Goal: Entertainment & Leisure: Consume media (video, audio)

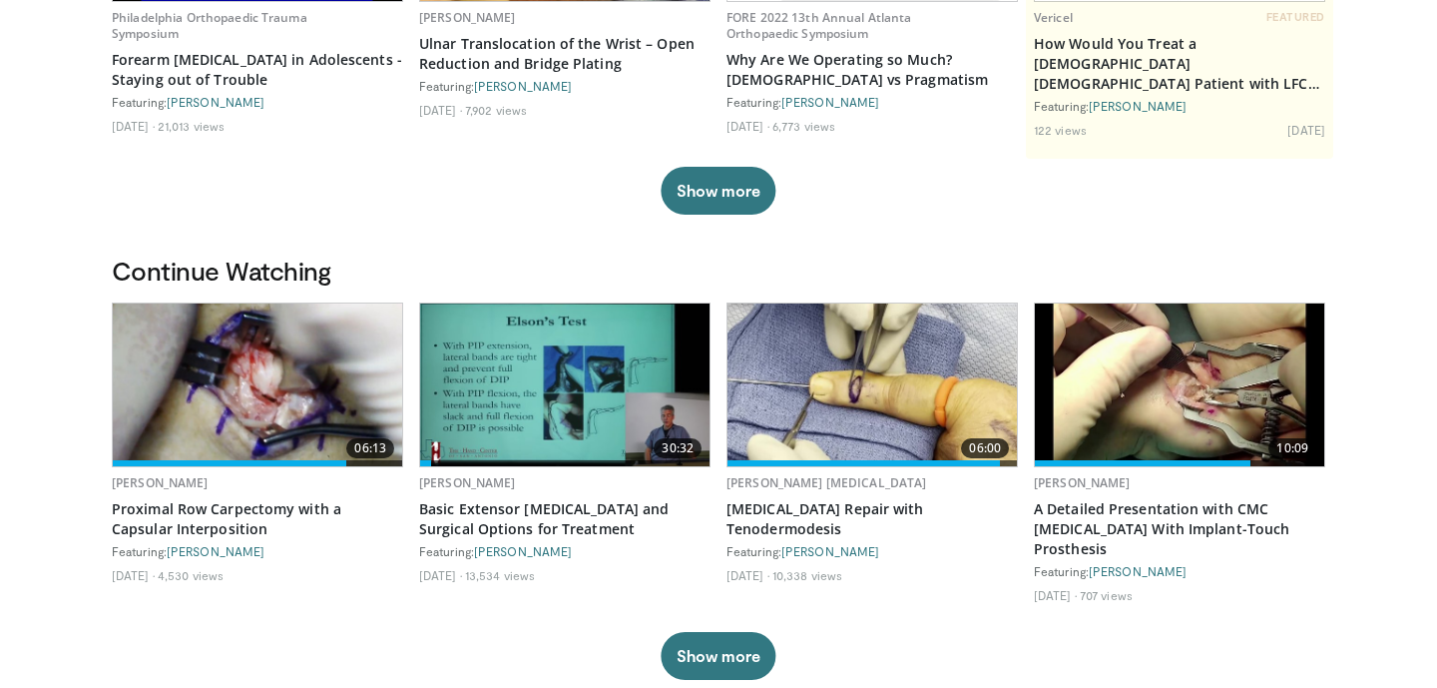
scroll to position [366, 0]
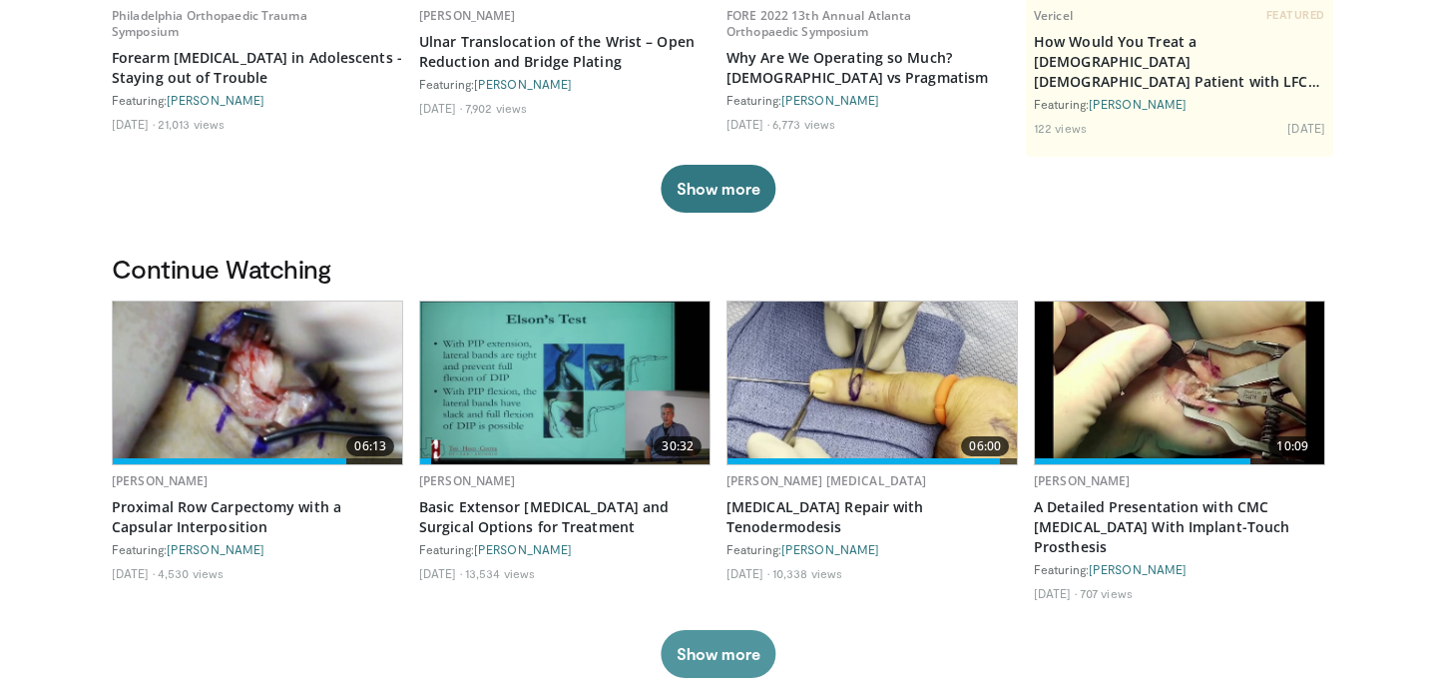
click at [730, 661] on button "Show more" at bounding box center [718, 654] width 115 height 48
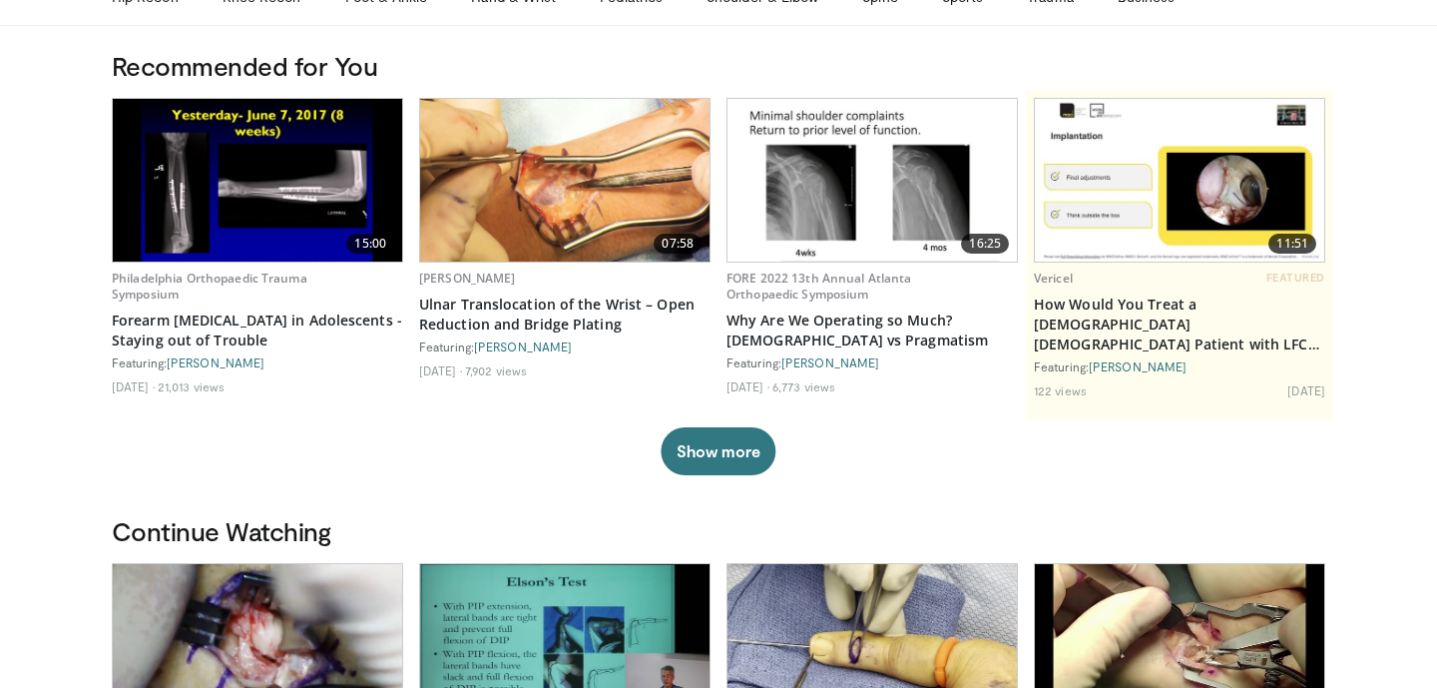
scroll to position [0, 0]
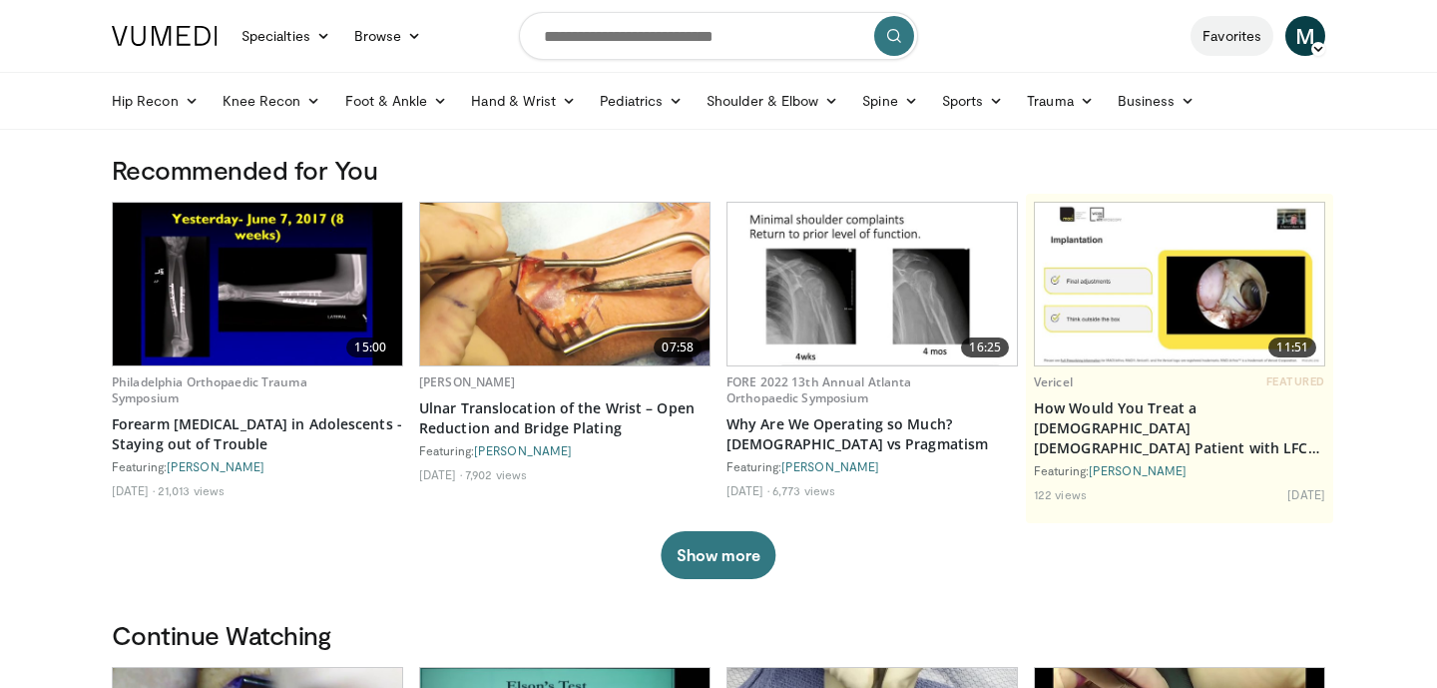
click at [1235, 41] on link "Favorites" at bounding box center [1232, 36] width 83 height 40
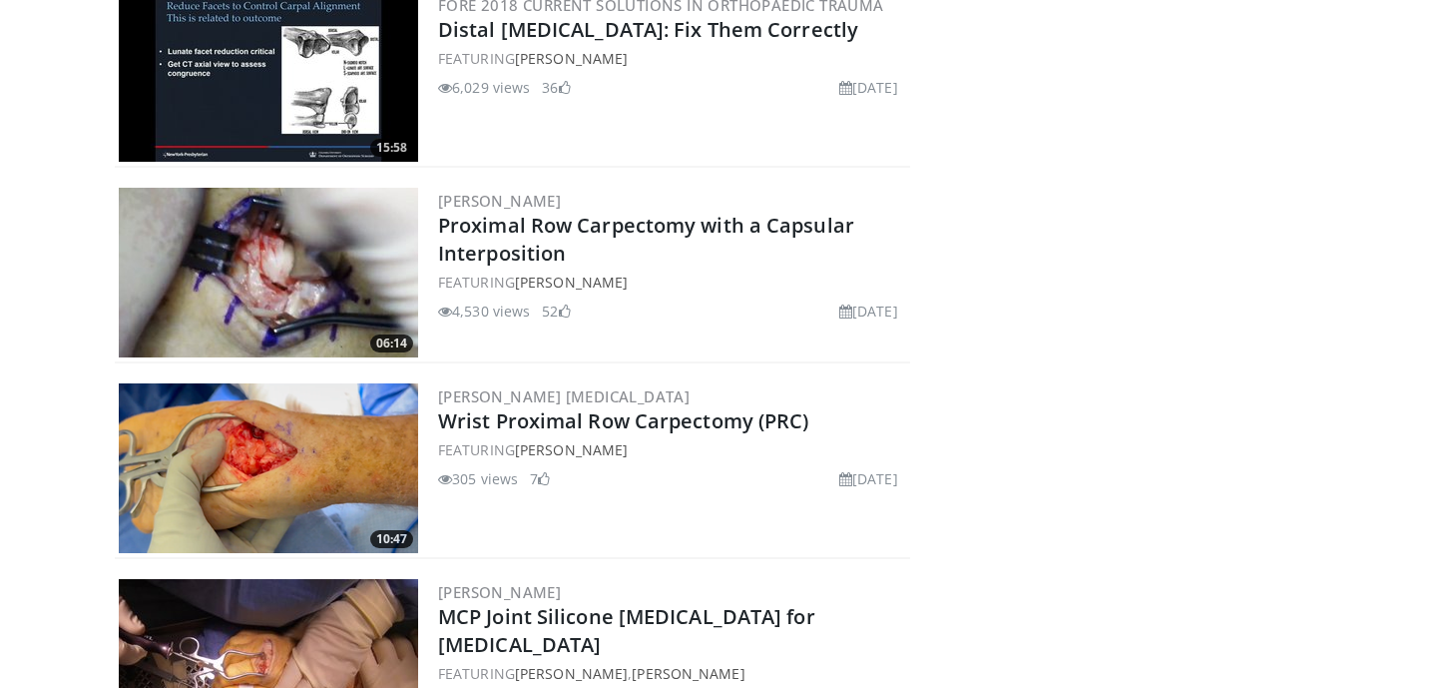
scroll to position [1471, 0]
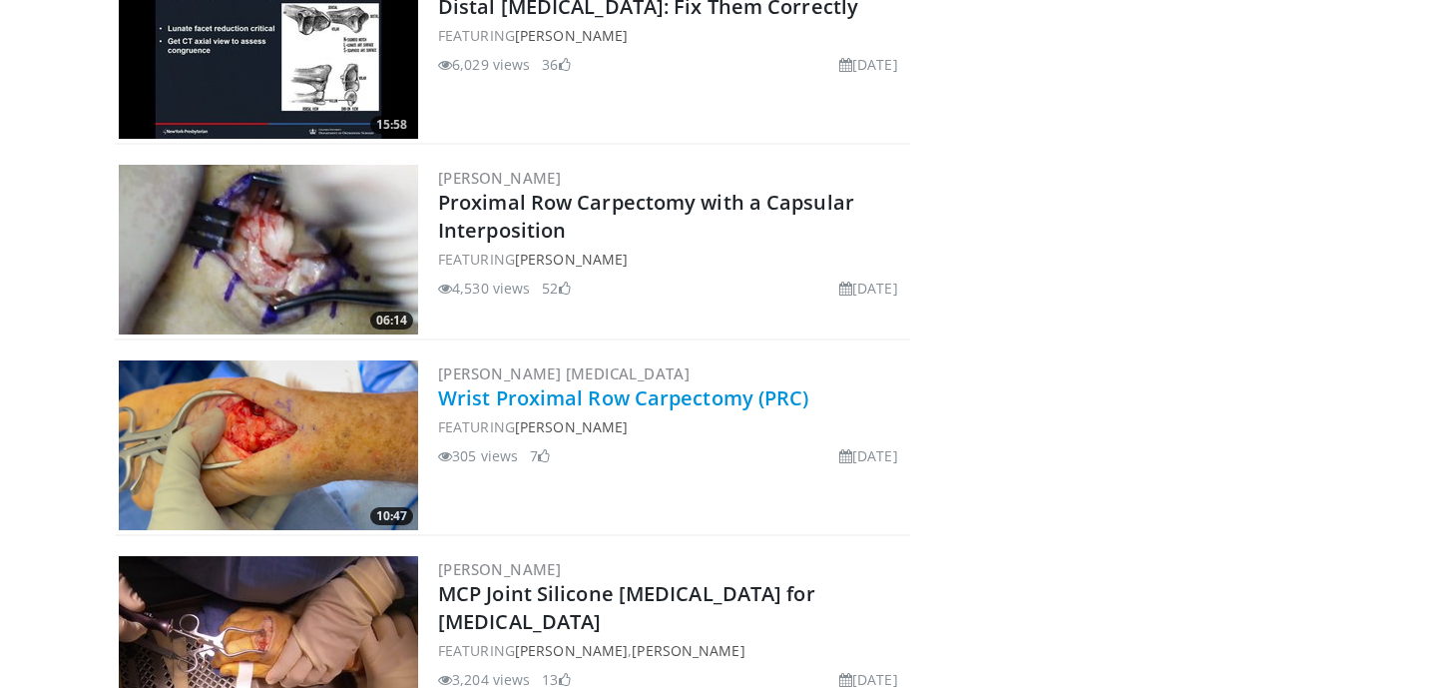
click at [546, 400] on link "Wrist Proximal Row Carpectomy (PRC)" at bounding box center [623, 397] width 371 height 27
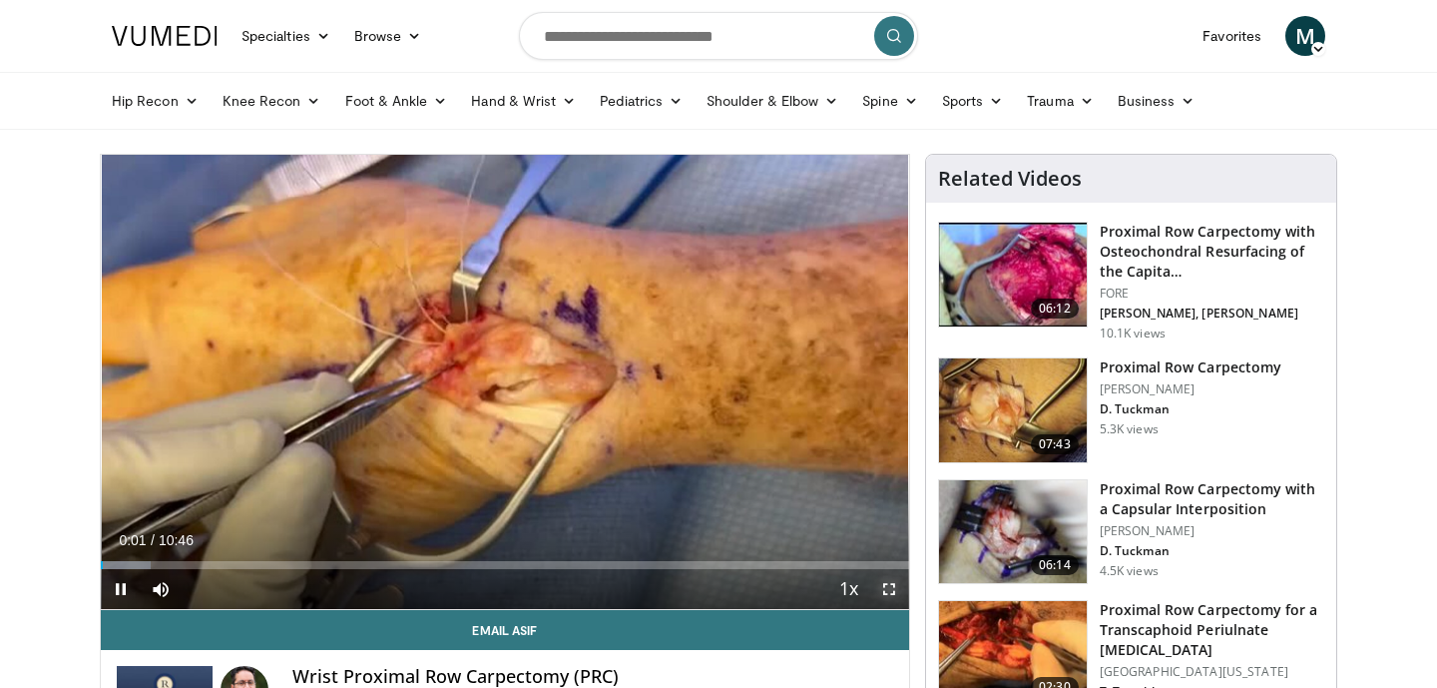
click at [883, 588] on span "Video Player" at bounding box center [889, 589] width 40 height 40
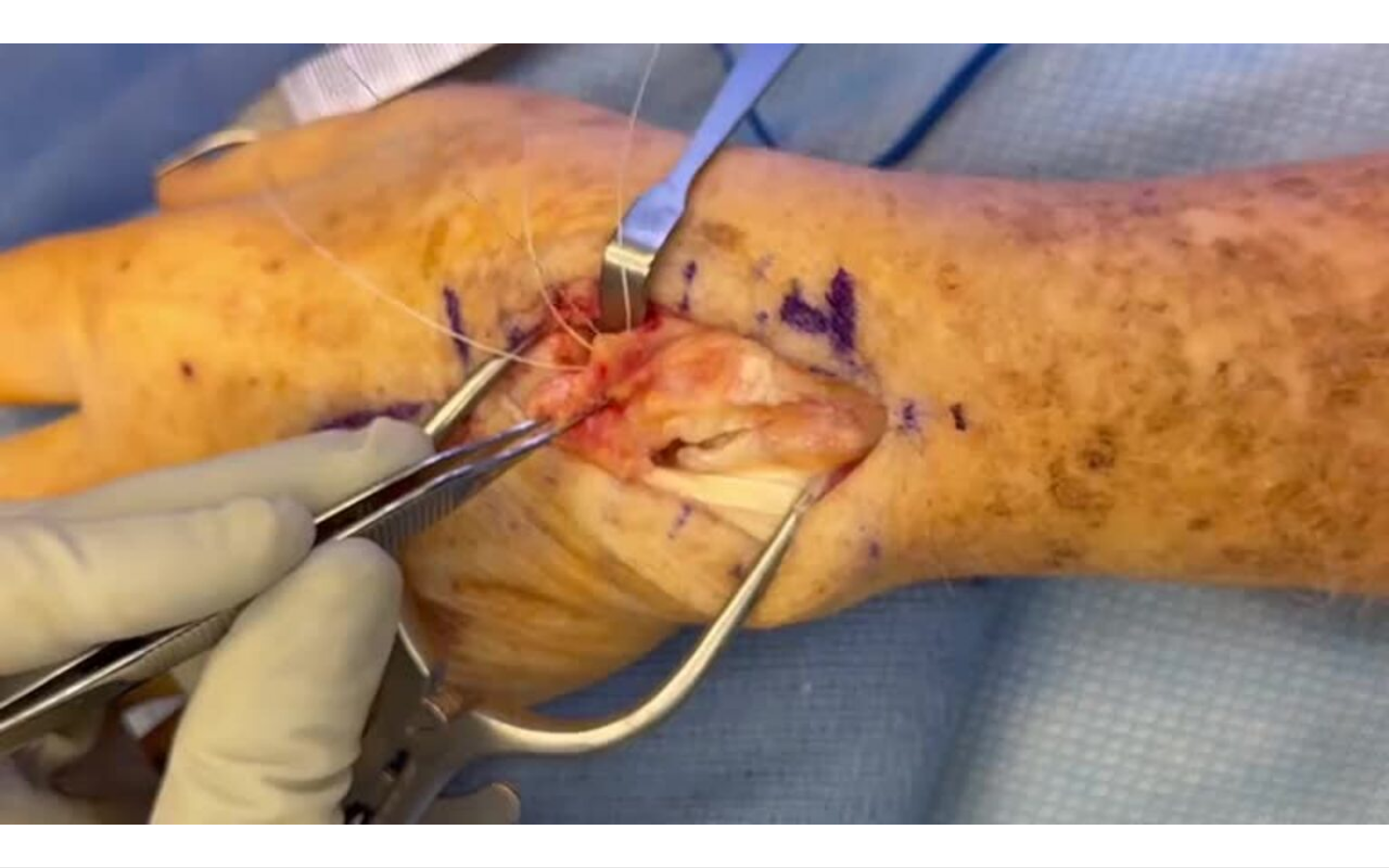
click at [80, 664] on div "10 seconds Tap to unmute" at bounding box center [694, 433] width 1389 height 867
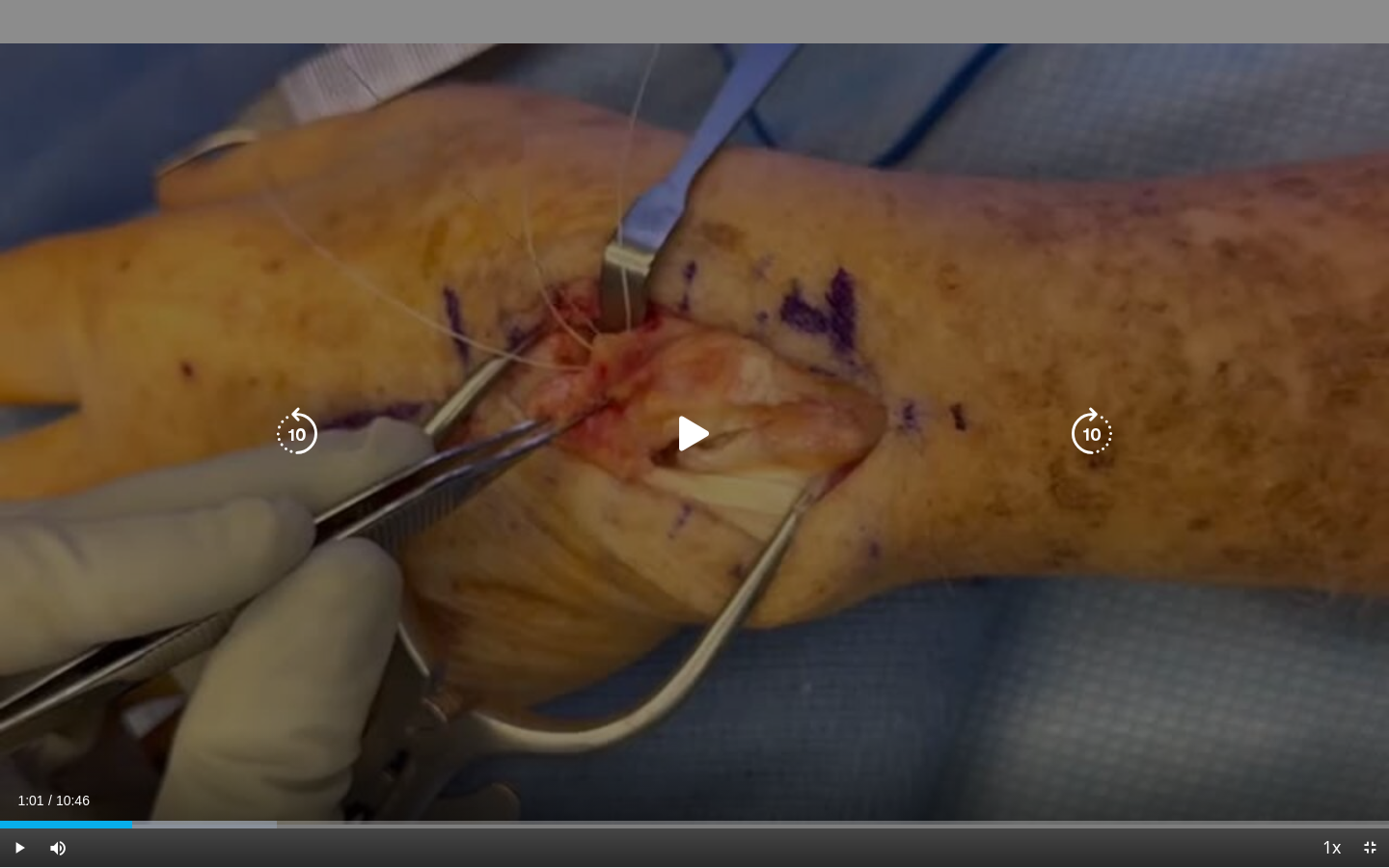
click at [686, 429] on icon "Video Player" at bounding box center [695, 434] width 54 height 54
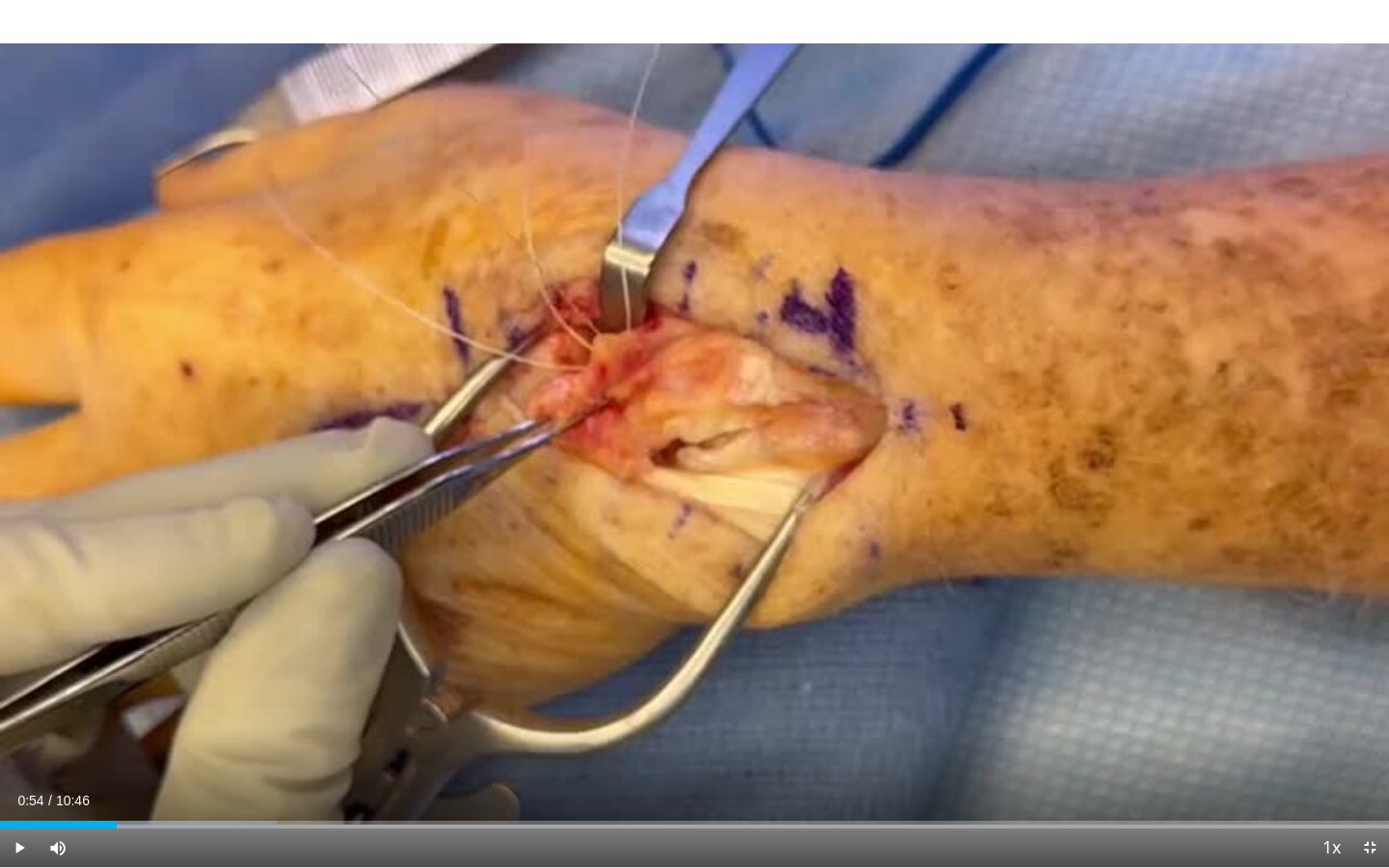
drag, startPoint x: 129, startPoint y: 825, endPoint x: 117, endPoint y: 825, distance: 12.0
click at [117, 664] on div "Progress Bar" at bounding box center [118, 825] width 2 height 8
click at [89, 664] on div "Progress Bar" at bounding box center [90, 825] width 2 height 8
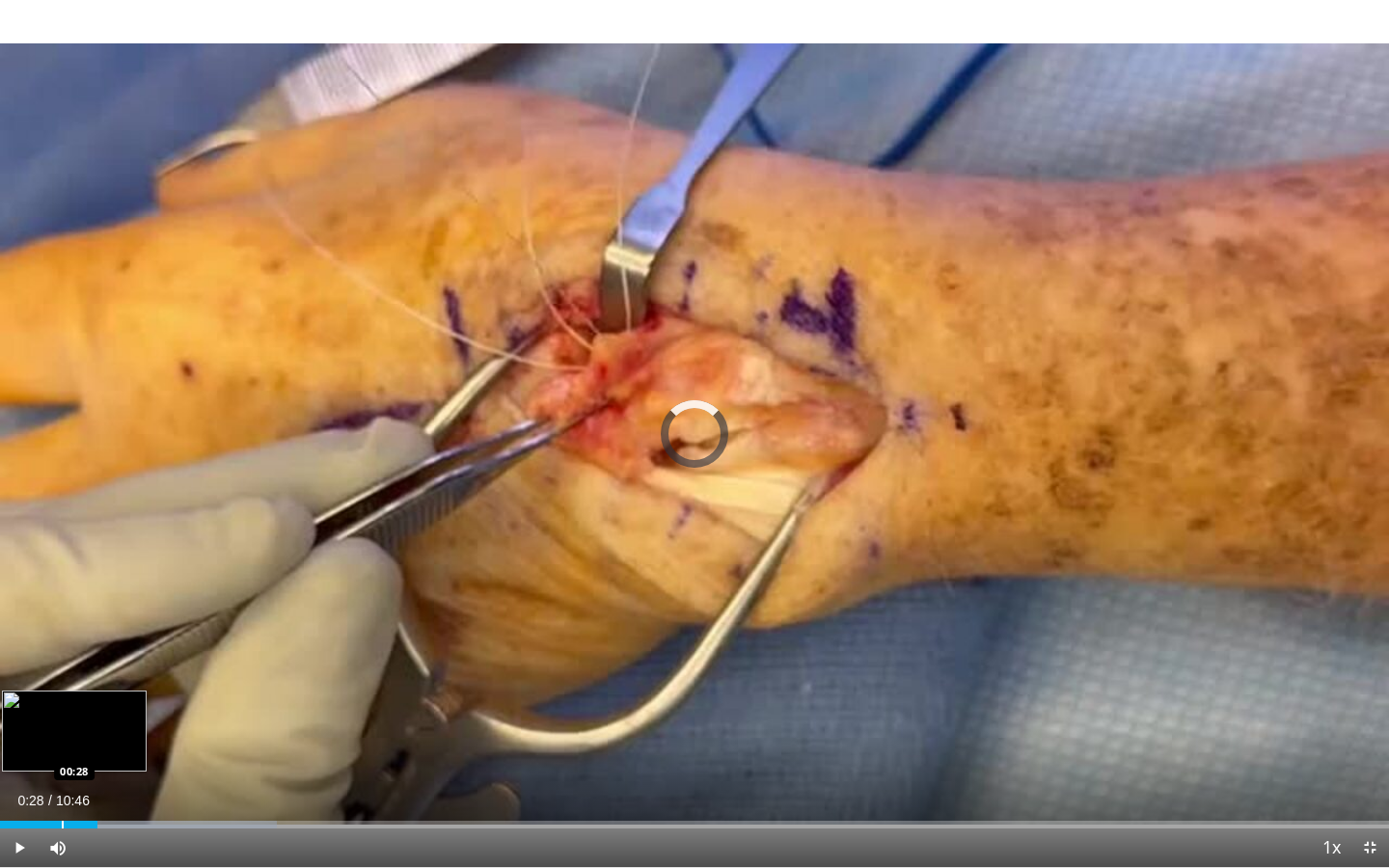
click at [62, 664] on div "Progress Bar" at bounding box center [63, 825] width 2 height 8
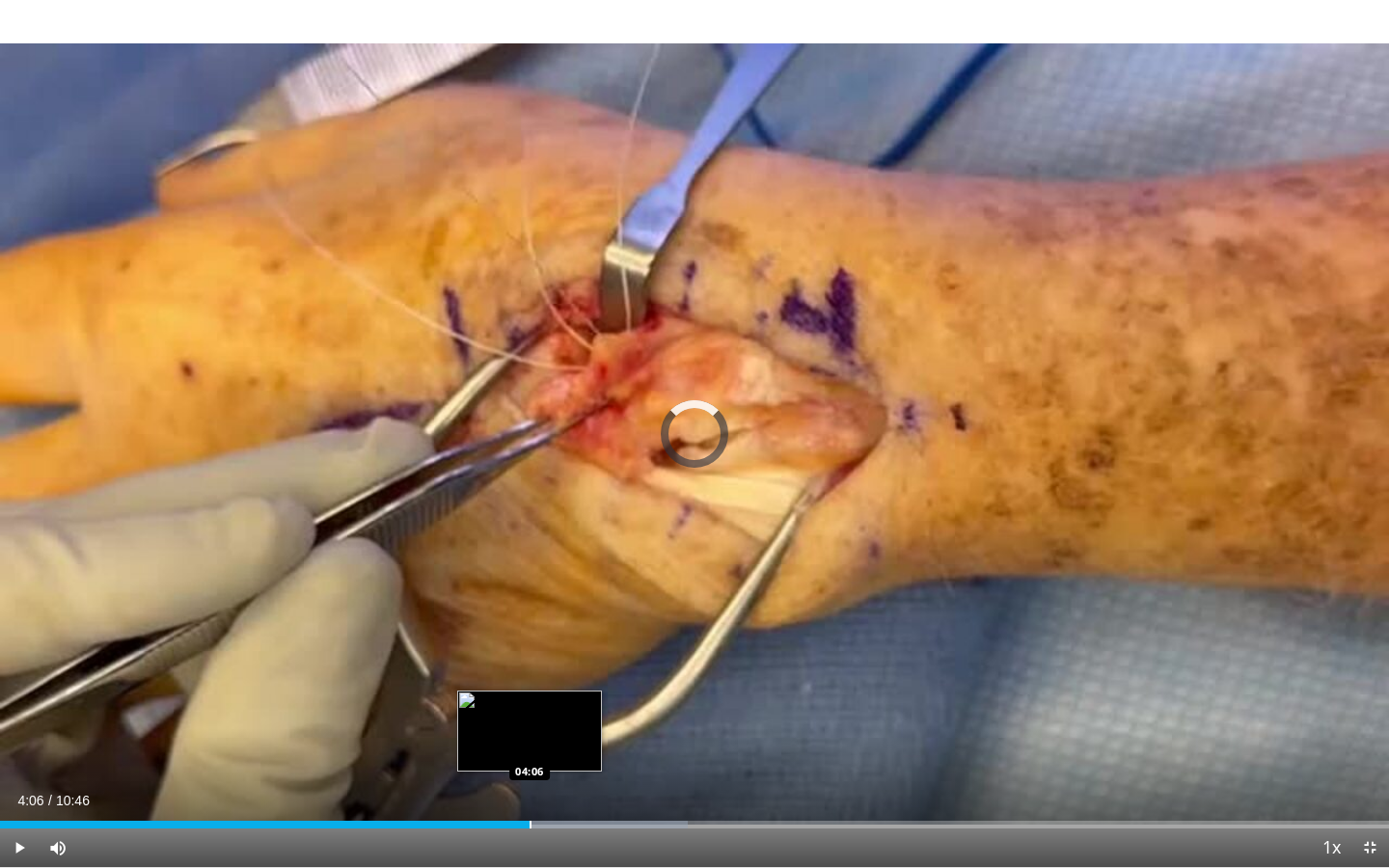
click at [530, 664] on div "Progress Bar" at bounding box center [531, 825] width 2 height 8
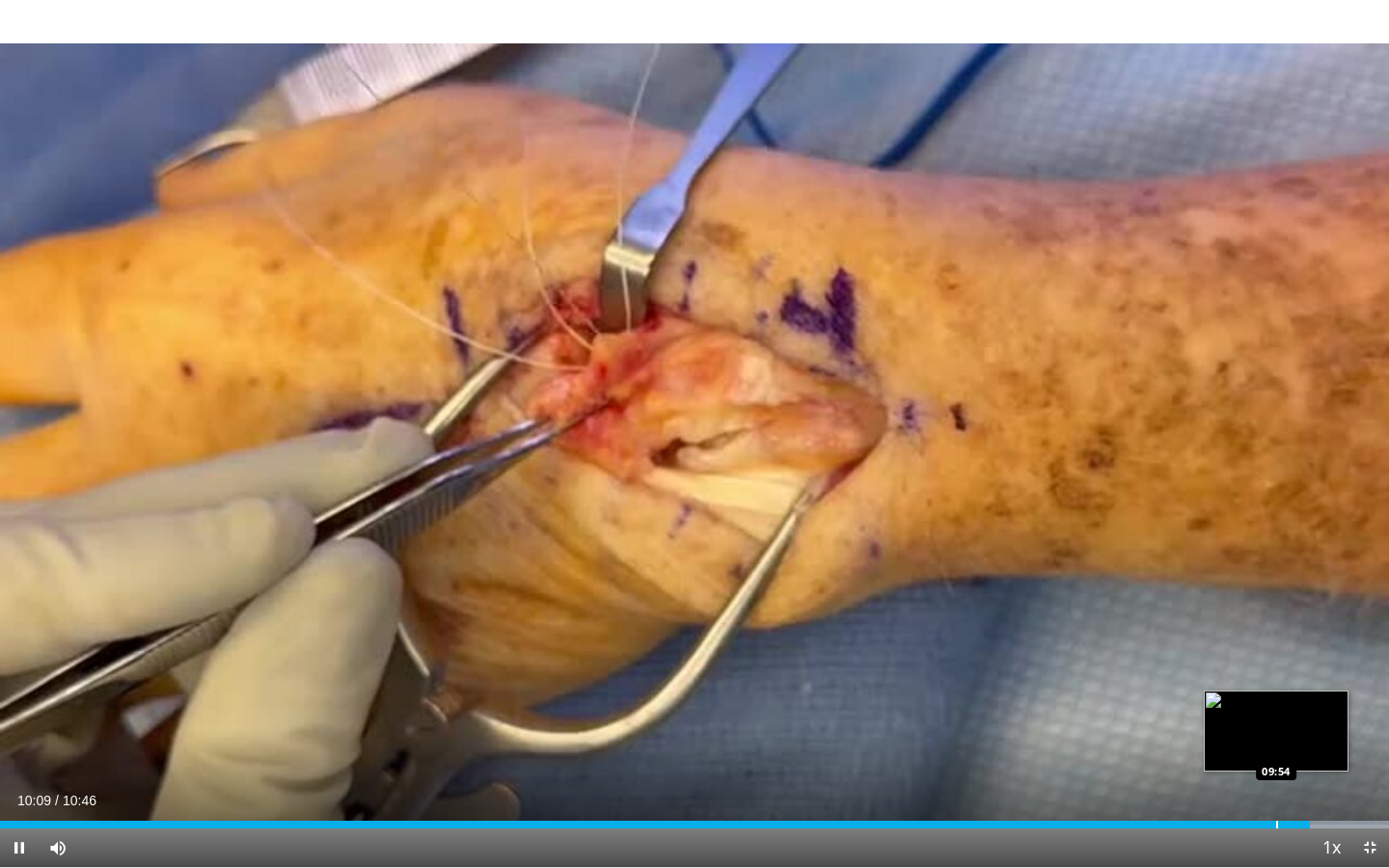
click at [1277, 664] on div "Progress Bar" at bounding box center [1278, 825] width 2 height 8
click at [1266, 664] on div "Current Time 10:08 / Duration 10:46 Pause Skip Backward Skip Forward Mute 0% Lo…" at bounding box center [694, 848] width 1389 height 39
click at [1248, 664] on div "Progress Bar" at bounding box center [1249, 825] width 2 height 8
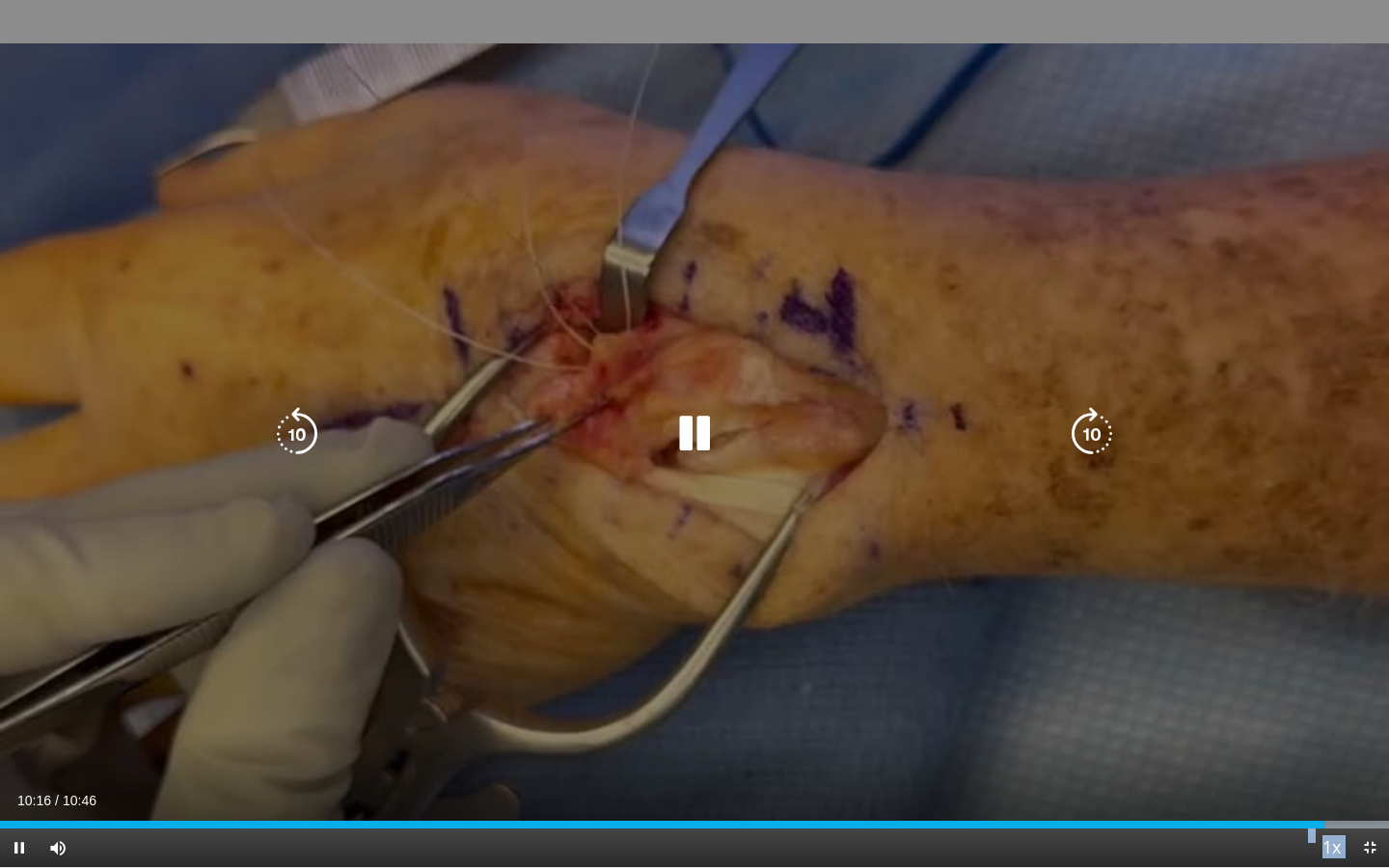
drag, startPoint x: 1308, startPoint y: 828, endPoint x: 1382, endPoint y: 827, distance: 74.0
click at [1383, 664] on div "Current Time 10:16 / Duration 10:46 Pause Skip Backward Skip Forward Mute 0% Lo…" at bounding box center [694, 848] width 1389 height 39
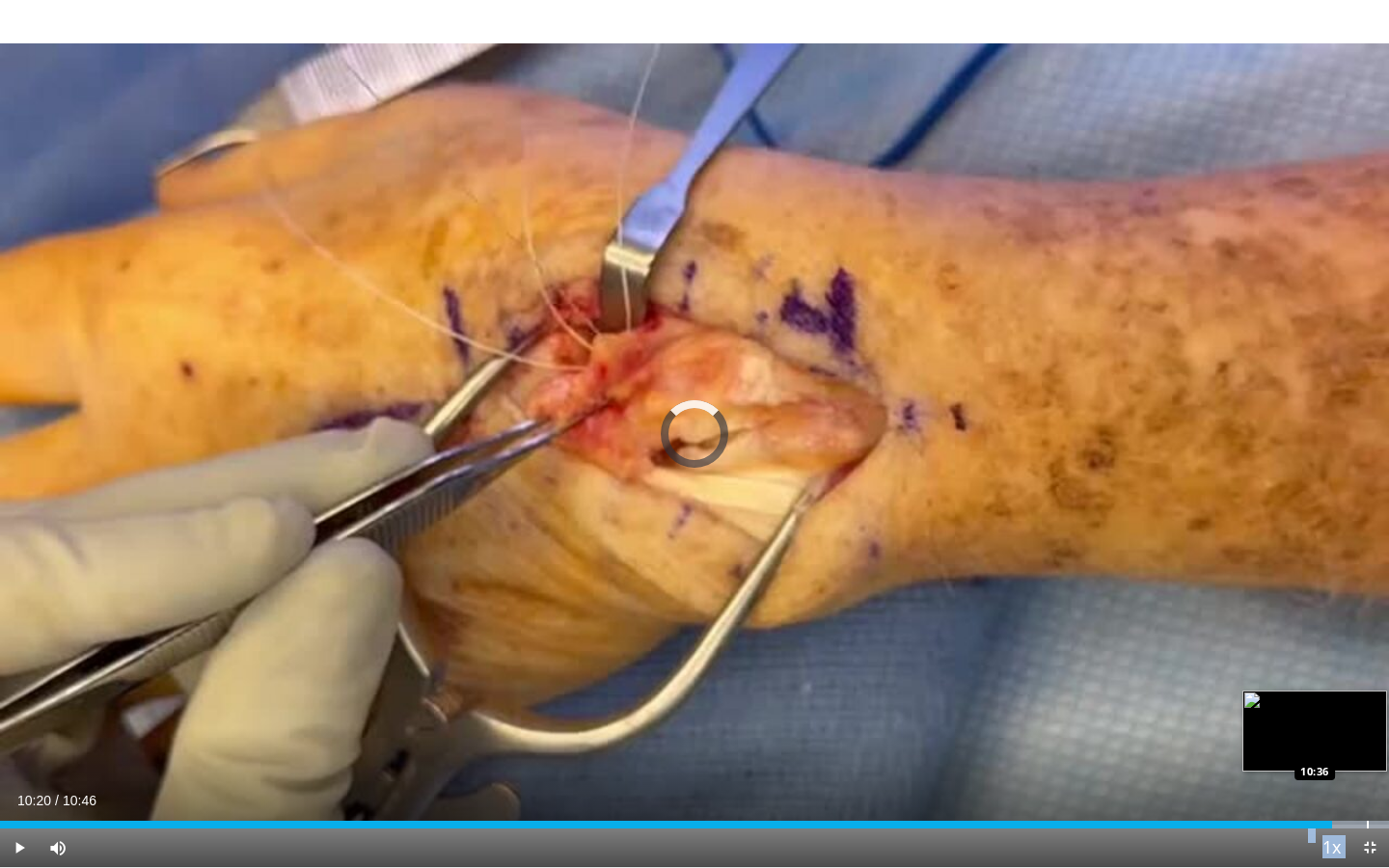
click at [1367, 664] on div "Progress Bar" at bounding box center [1368, 825] width 2 height 8
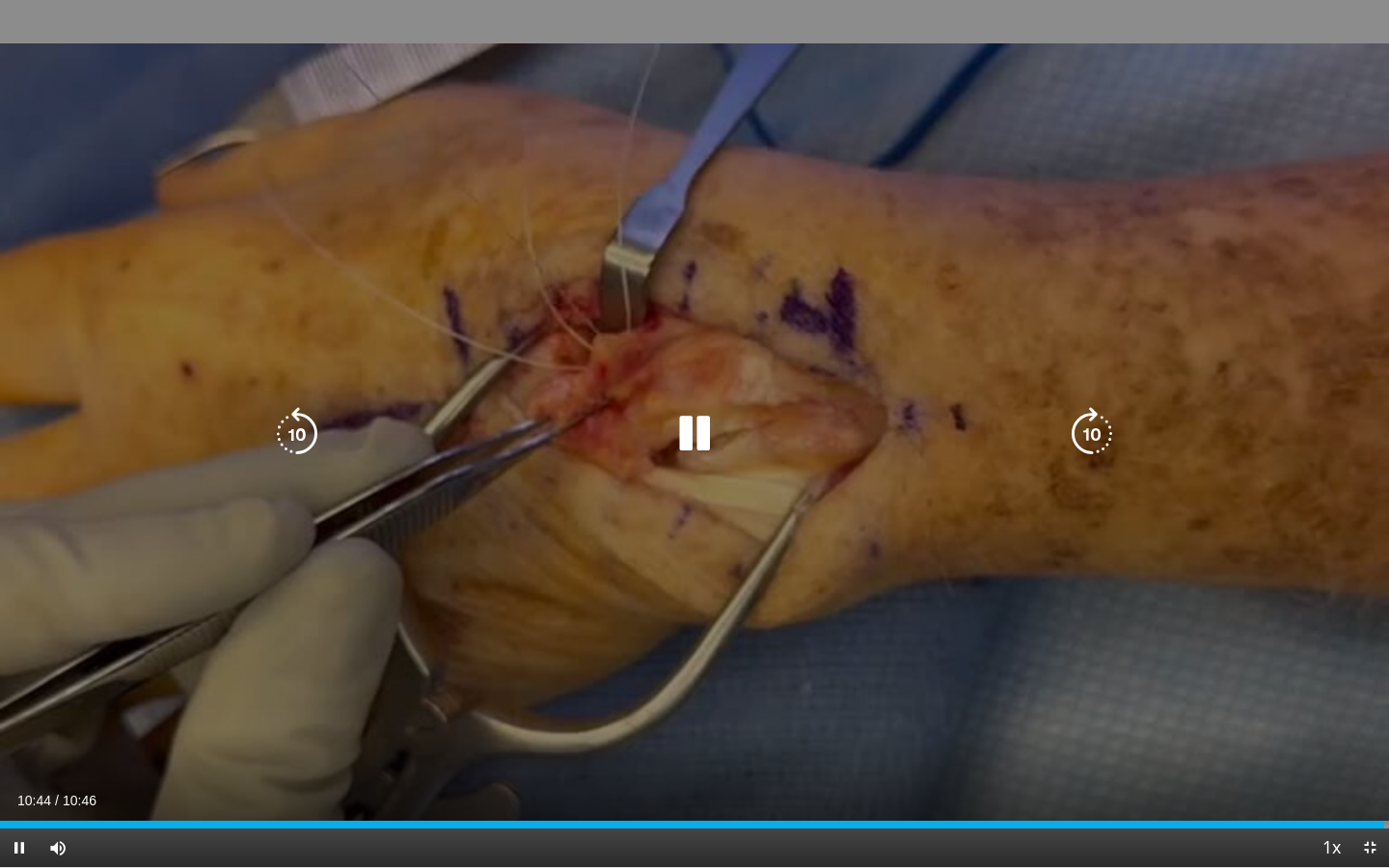
click at [1240, 664] on div "10 seconds Tap to unmute" at bounding box center [694, 433] width 1389 height 867
click at [1239, 664] on div "10 seconds Tap to unmute" at bounding box center [694, 433] width 1389 height 867
